Goal: Information Seeking & Learning: Learn about a topic

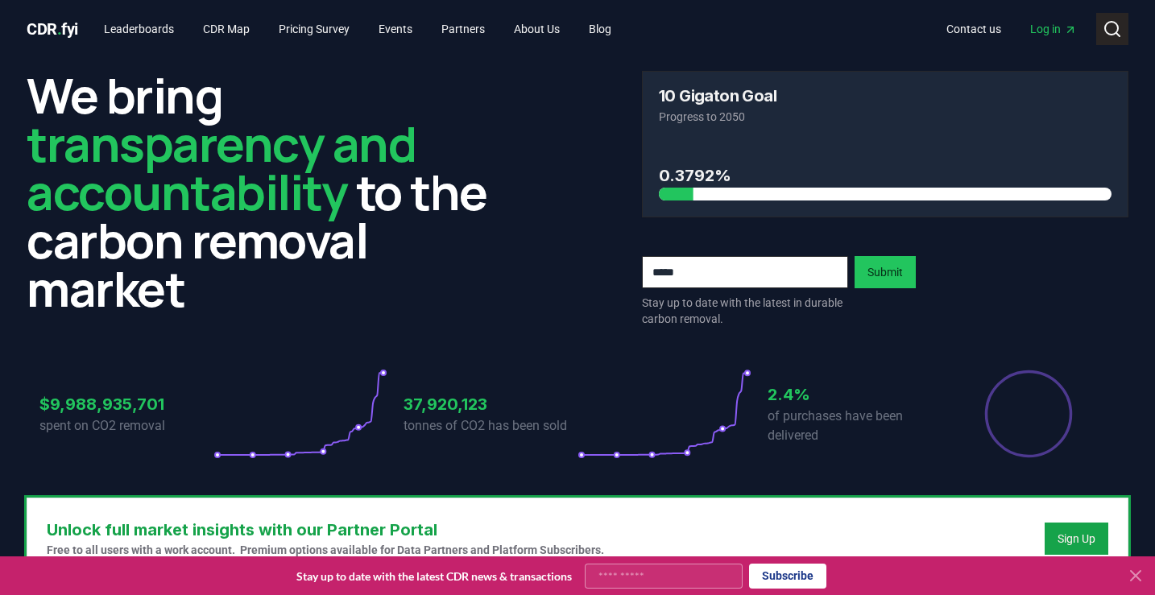
click at [1121, 31] on icon at bounding box center [1112, 28] width 19 height 19
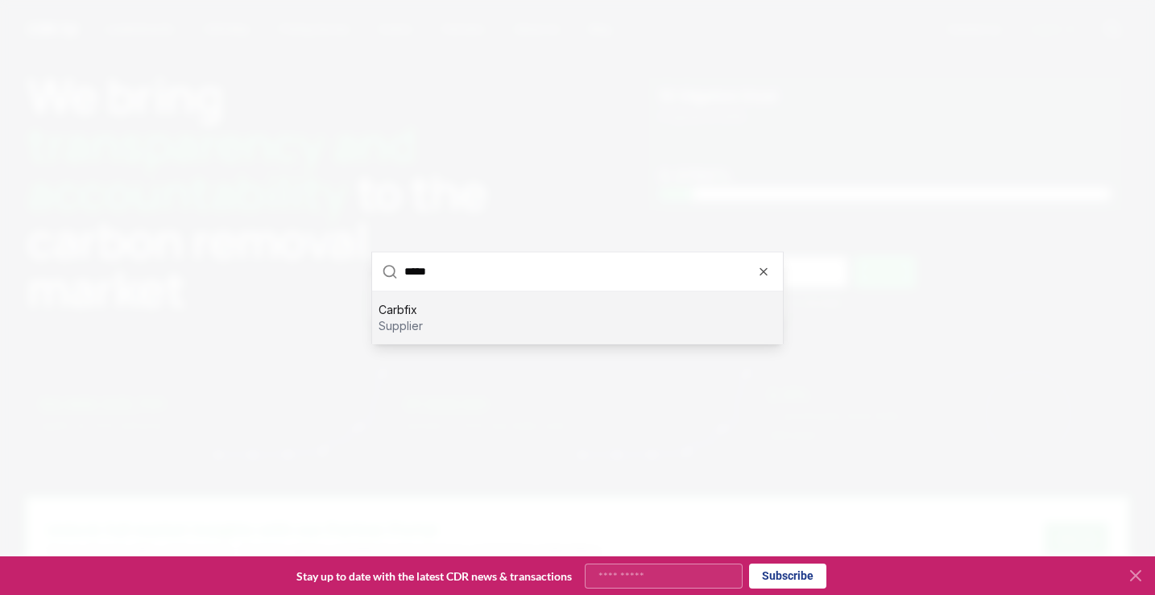
type input "*****"
click at [580, 334] on div "Carbfix supplier" at bounding box center [577, 318] width 411 height 52
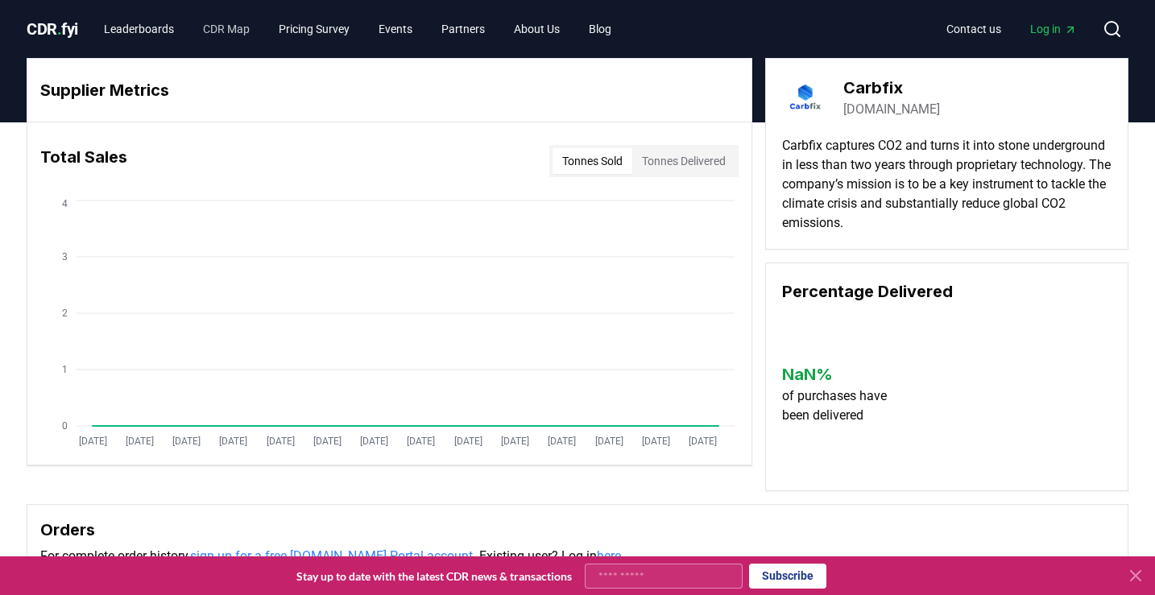
click at [226, 23] on link "CDR Map" at bounding box center [226, 29] width 73 height 29
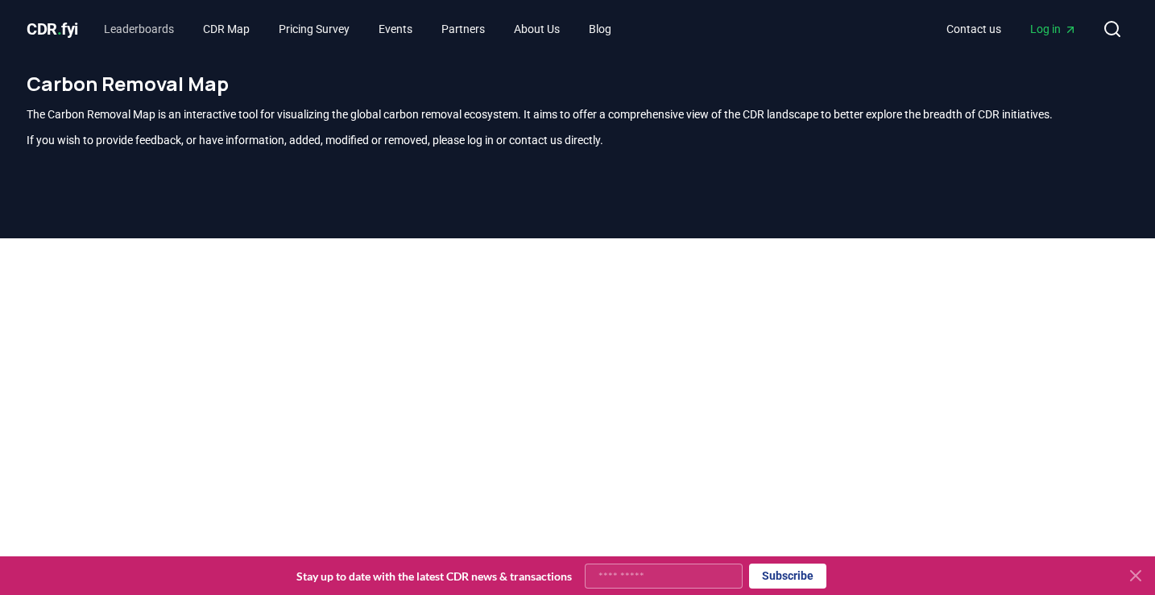
click at [167, 27] on link "Leaderboards" at bounding box center [139, 29] width 96 height 29
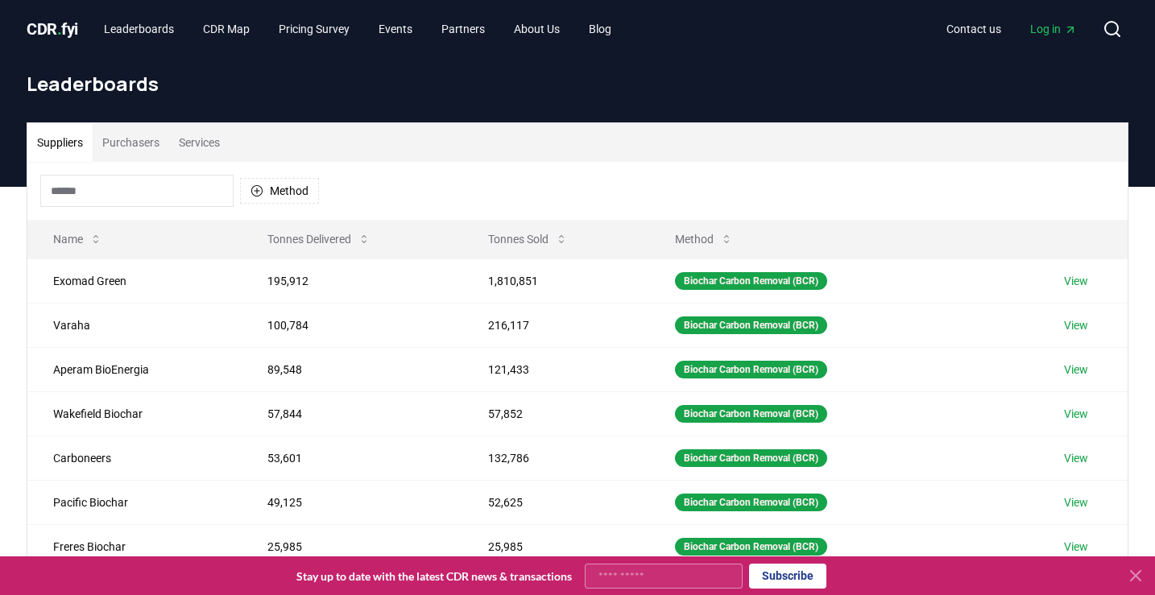
click at [190, 191] on input at bounding box center [136, 191] width 193 height 32
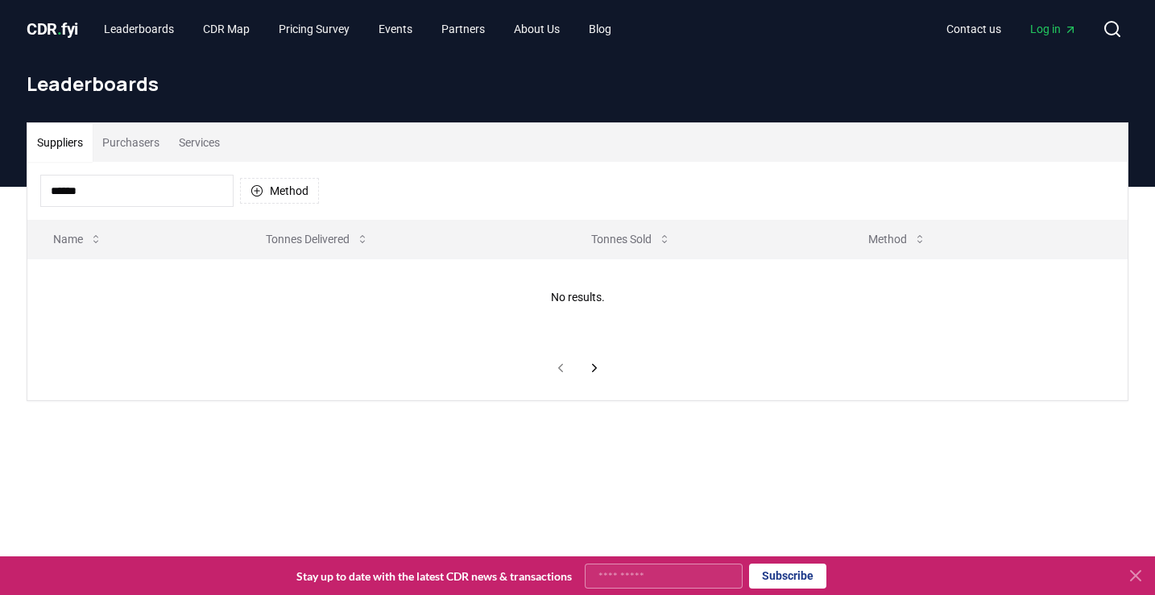
type input "*******"
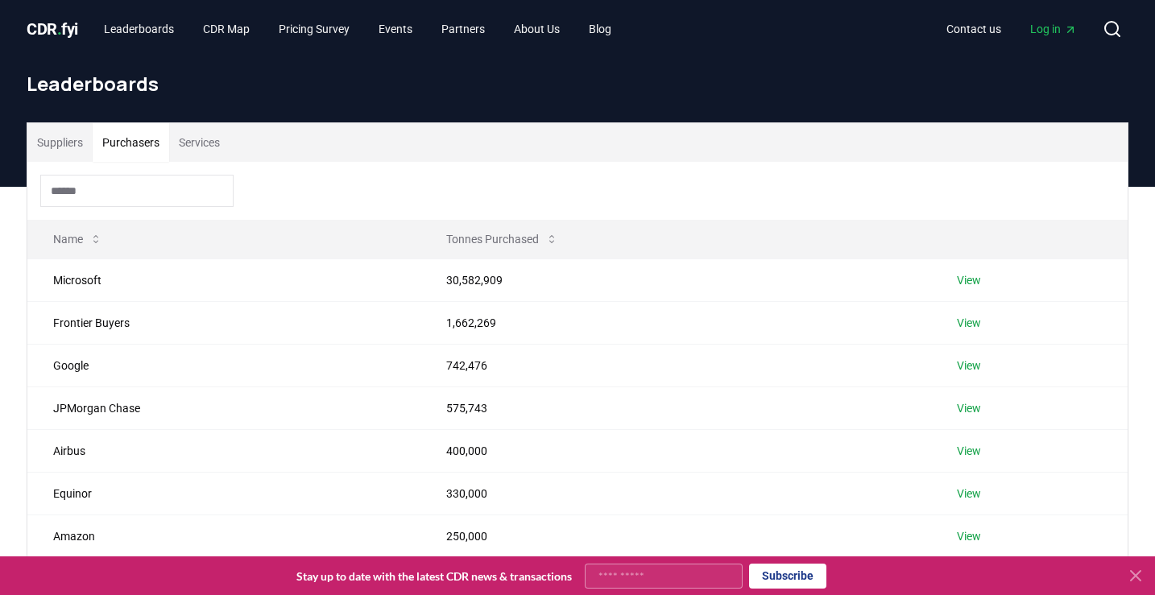
click at [131, 139] on button "Purchasers" at bounding box center [131, 142] width 77 height 39
drag, startPoint x: 60, startPoint y: 136, endPoint x: 83, endPoint y: 136, distance: 23.4
click at [59, 136] on button "Suppliers" at bounding box center [59, 142] width 65 height 39
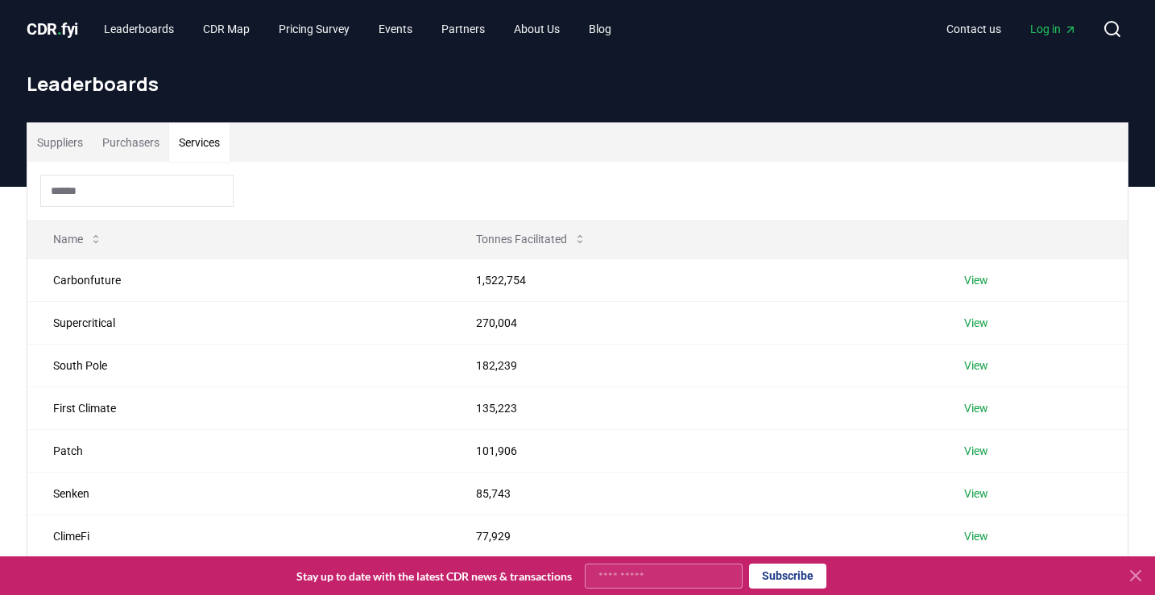
click at [187, 136] on button "Services" at bounding box center [199, 142] width 60 height 39
